Goal: Information Seeking & Learning: Learn about a topic

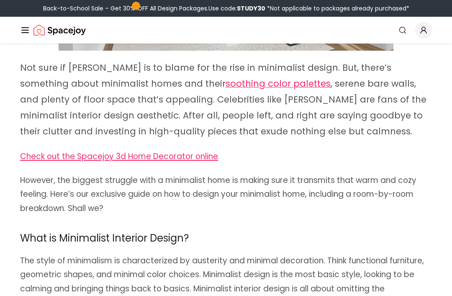
scroll to position [269, 0]
click at [250, 86] on span "soothing color palettes" at bounding box center [278, 84] width 105 height 12
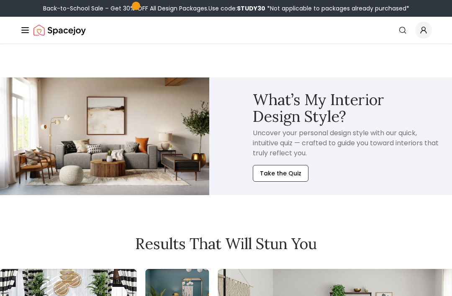
scroll to position [5420, 0]
click at [298, 165] on button "Take the Quiz" at bounding box center [281, 173] width 56 height 17
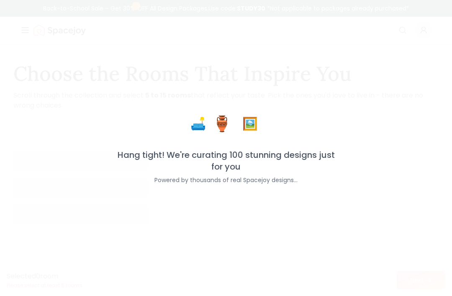
click at [292, 145] on div "🛋️ 🏺 🖼️ Hang tight! We're curating 100 stunning designs just for you Powered by…" at bounding box center [226, 148] width 226 height 72
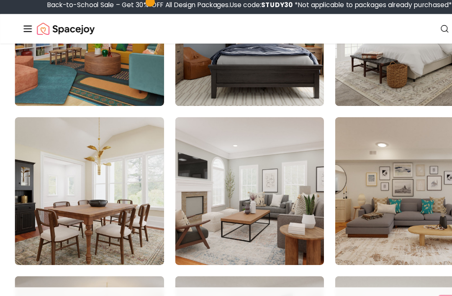
scroll to position [1455, 0]
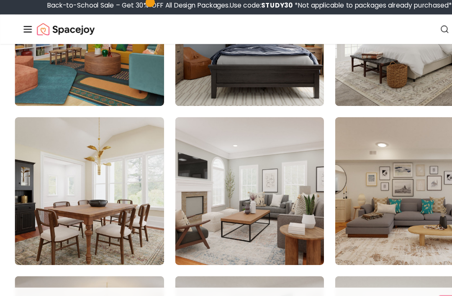
click at [44, 213] on img at bounding box center [80, 177] width 135 height 134
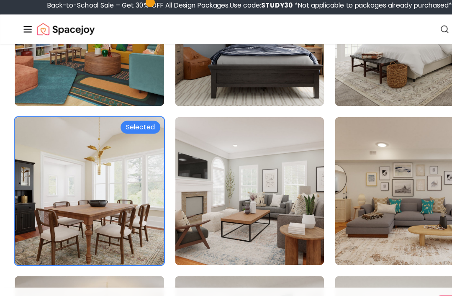
click at [45, 208] on img at bounding box center [80, 177] width 135 height 134
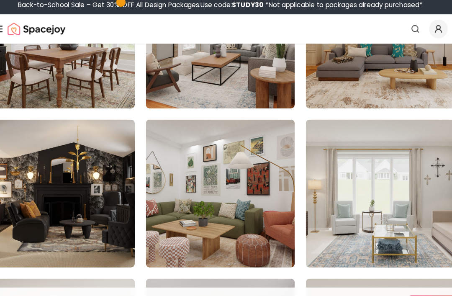
scroll to position [1605, 0]
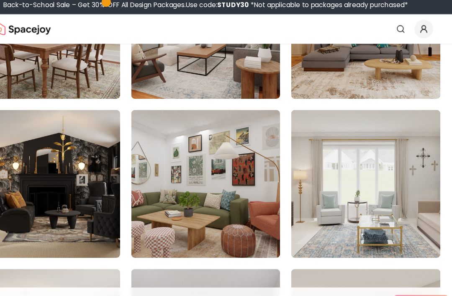
click at [366, 216] on img at bounding box center [371, 170] width 135 height 134
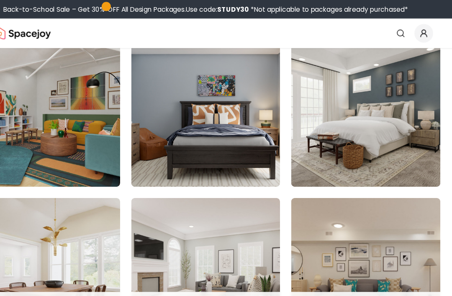
scroll to position [1386, 0]
click at [48, 222] on img at bounding box center [80, 246] width 135 height 134
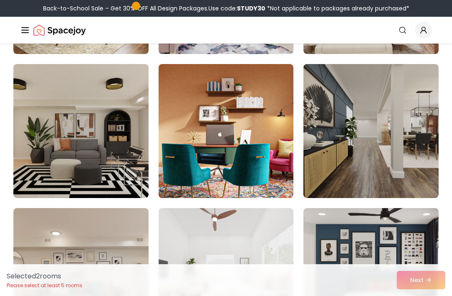
scroll to position [1942, 0]
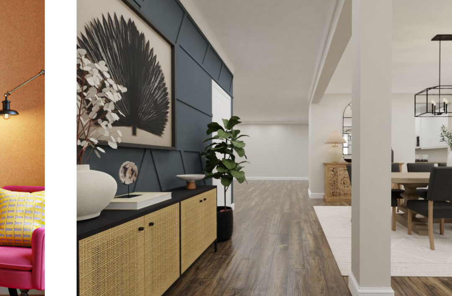
click at [353, 211] on img at bounding box center [371, 266] width 135 height 134
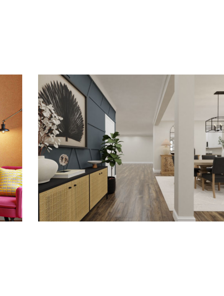
scroll to position [6019, 0]
